Goal: Communication & Community: Participate in discussion

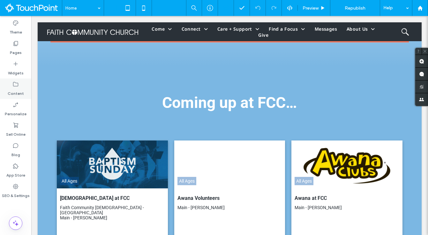
click at [18, 88] on label "Content" at bounding box center [16, 91] width 16 height 9
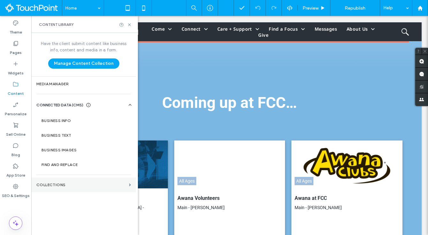
click at [60, 181] on section "Collections" at bounding box center [83, 184] width 105 height 15
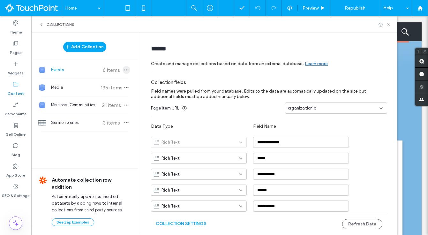
click at [124, 70] on use "button" at bounding box center [126, 70] width 4 height 1
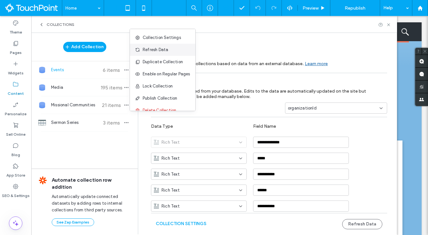
click at [150, 47] on span "Refresh Data" at bounding box center [156, 50] width 26 height 6
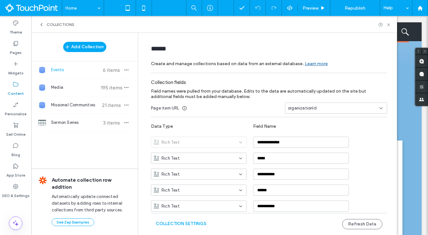
click at [388, 28] on div "Collections" at bounding box center [213, 24] width 365 height 17
click at [388, 26] on icon at bounding box center [388, 24] width 5 height 5
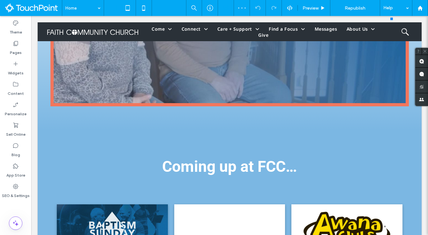
scroll to position [1135, 0]
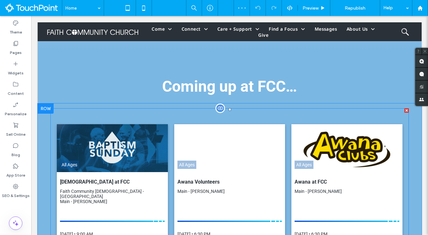
click at [237, 140] on span at bounding box center [229, 197] width 358 height 179
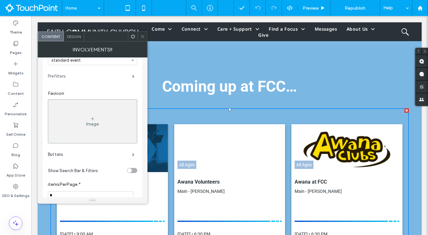
scroll to position [17, 0]
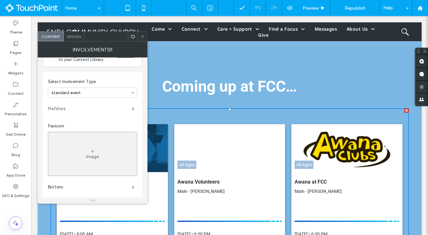
click at [88, 108] on label "Prefilters" at bounding box center [90, 108] width 84 height 13
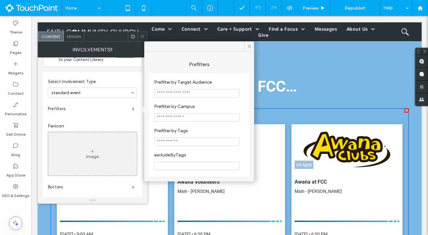
click at [179, 143] on input "Prefilter by Tags" at bounding box center [196, 141] width 85 height 8
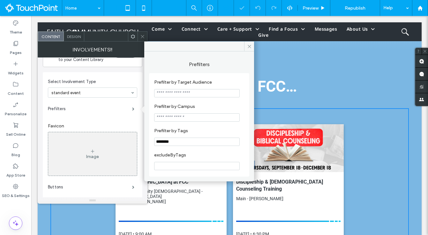
type input "********"
click at [219, 133] on label "Prefilter by Tags" at bounding box center [197, 131] width 87 height 7
click at [251, 47] on icon at bounding box center [249, 46] width 5 height 5
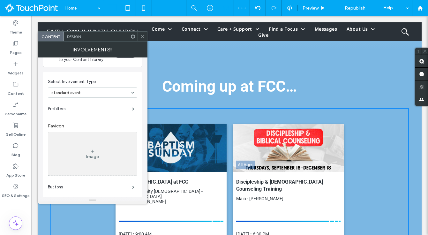
click at [143, 36] on use at bounding box center [142, 36] width 3 height 3
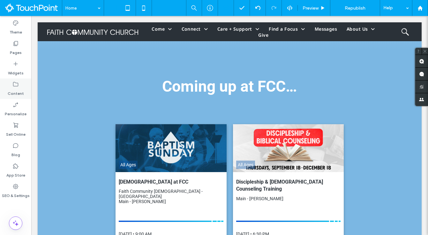
click at [17, 88] on label "Content" at bounding box center [16, 91] width 16 height 9
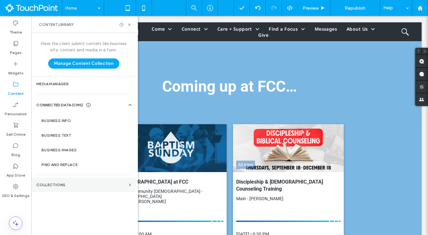
click at [57, 183] on label "Collections" at bounding box center [81, 184] width 90 height 4
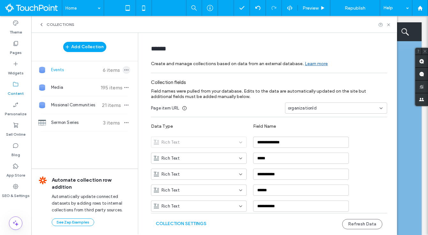
click at [124, 70] on use "button" at bounding box center [126, 70] width 4 height 1
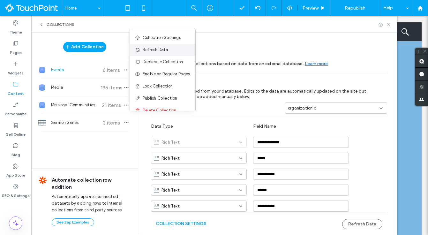
click at [155, 52] on span "Refresh Data" at bounding box center [156, 50] width 26 height 6
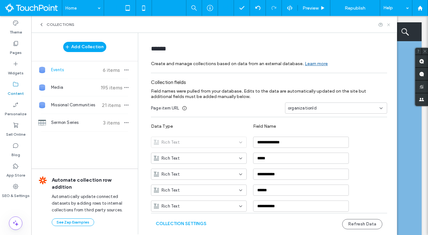
click at [389, 25] on icon at bounding box center [388, 24] width 5 height 5
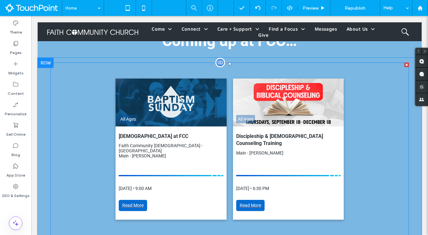
scroll to position [1180, 0]
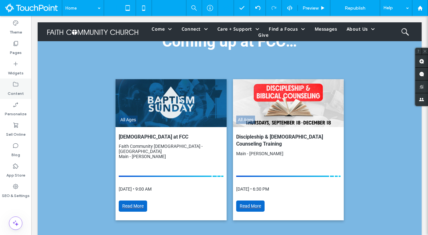
click at [27, 98] on div "Content" at bounding box center [15, 88] width 31 height 20
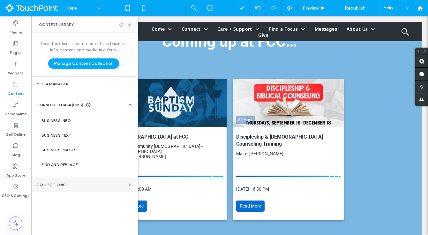
click at [92, 182] on label "Collections" at bounding box center [81, 184] width 90 height 4
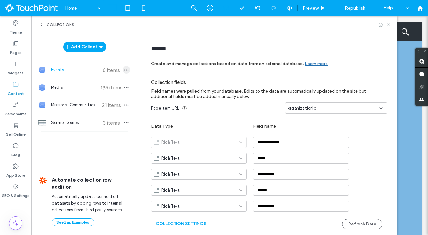
click at [124, 69] on icon "button" at bounding box center [126, 69] width 5 height 5
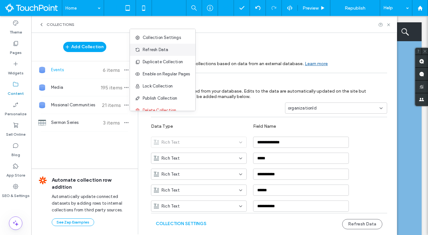
click at [163, 52] on span "Refresh Data" at bounding box center [156, 50] width 26 height 6
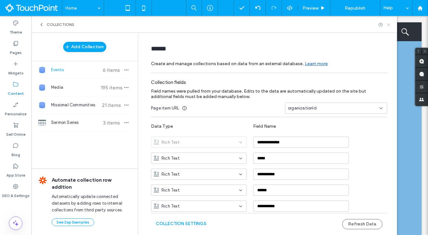
click at [388, 26] on icon at bounding box center [388, 24] width 5 height 5
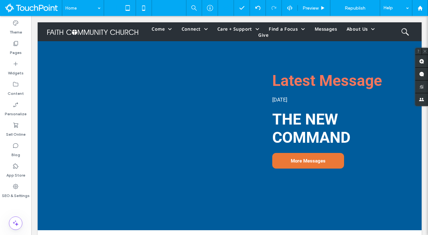
scroll to position [285, 0]
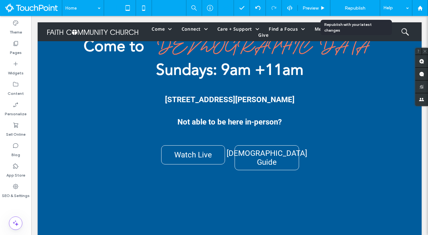
click at [353, 8] on span "Republish" at bounding box center [354, 7] width 21 height 5
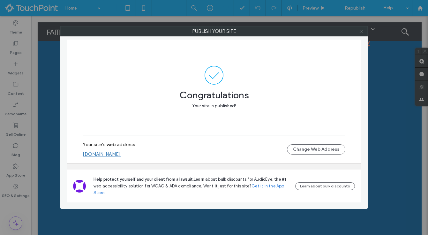
click at [360, 32] on use at bounding box center [360, 31] width 3 height 3
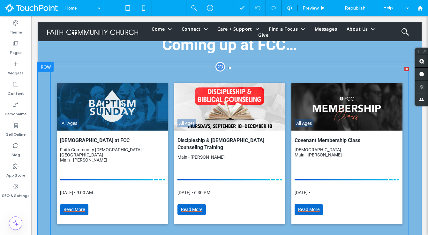
scroll to position [1175, 0]
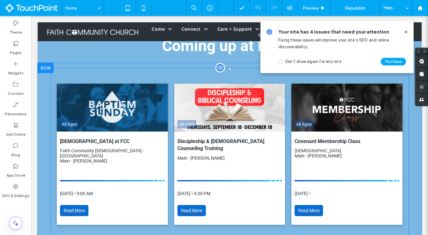
click at [237, 146] on span at bounding box center [229, 157] width 358 height 179
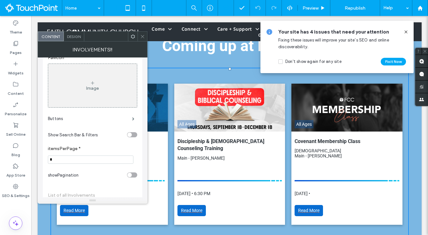
scroll to position [78, 0]
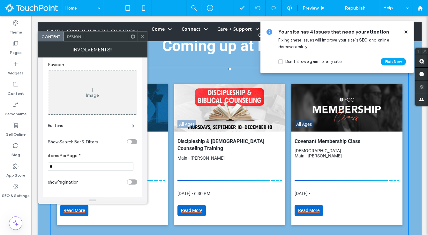
click at [143, 38] on icon at bounding box center [142, 36] width 5 height 5
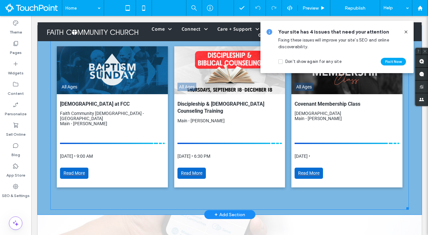
scroll to position [1226, 0]
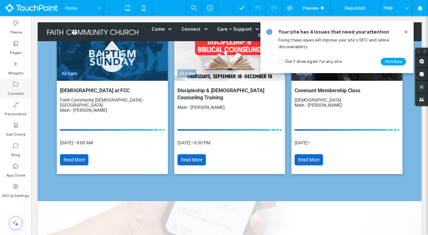
click at [23, 86] on div "Content" at bounding box center [15, 88] width 31 height 20
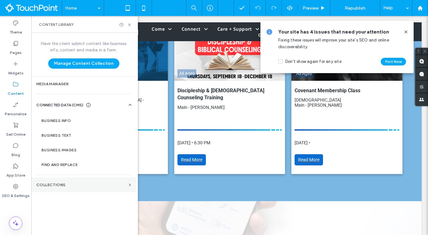
click at [49, 180] on section "Collections" at bounding box center [83, 184] width 105 height 15
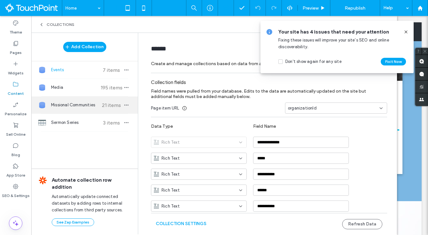
click at [79, 104] on span "Missional Communities" at bounding box center [75, 105] width 48 height 6
type input "**********"
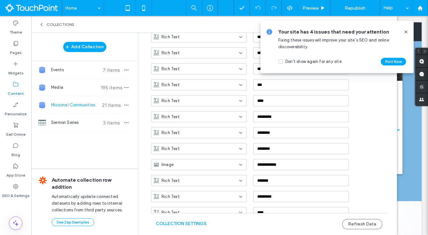
scroll to position [99, 0]
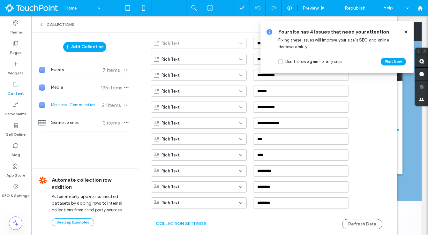
drag, startPoint x: 407, startPoint y: 30, endPoint x: 368, endPoint y: 15, distance: 41.7
click at [407, 30] on icon at bounding box center [405, 31] width 5 height 5
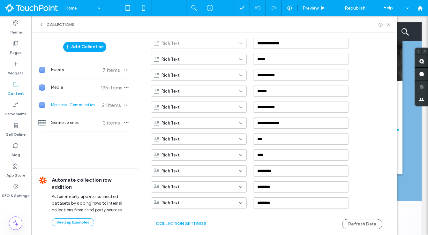
scroll to position [25, 0]
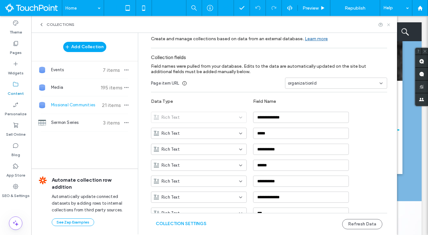
click at [388, 25] on use at bounding box center [388, 24] width 3 height 3
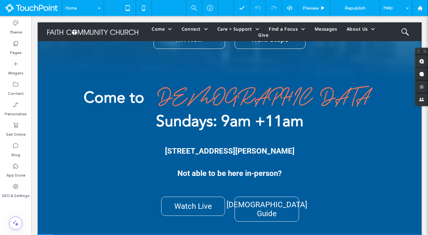
scroll to position [0, 0]
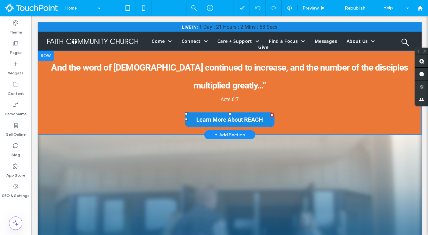
click at [251, 116] on span "Learn More About REACH" at bounding box center [229, 119] width 67 height 7
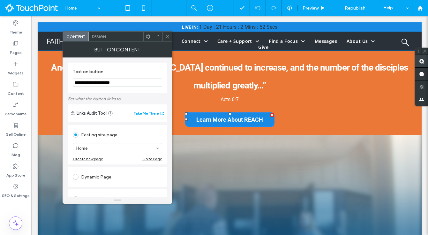
click at [421, 62] on use at bounding box center [421, 61] width 5 height 5
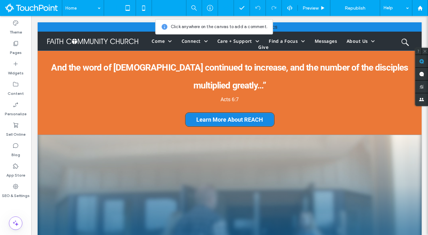
click at [263, 112] on link "Learn More About REACH" at bounding box center [229, 119] width 89 height 15
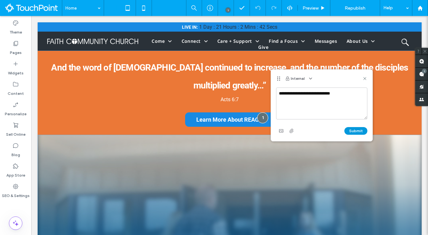
type textarea "**********"
click at [361, 128] on button "Submit" at bounding box center [355, 131] width 23 height 8
